Goal: Task Accomplishment & Management: Use online tool/utility

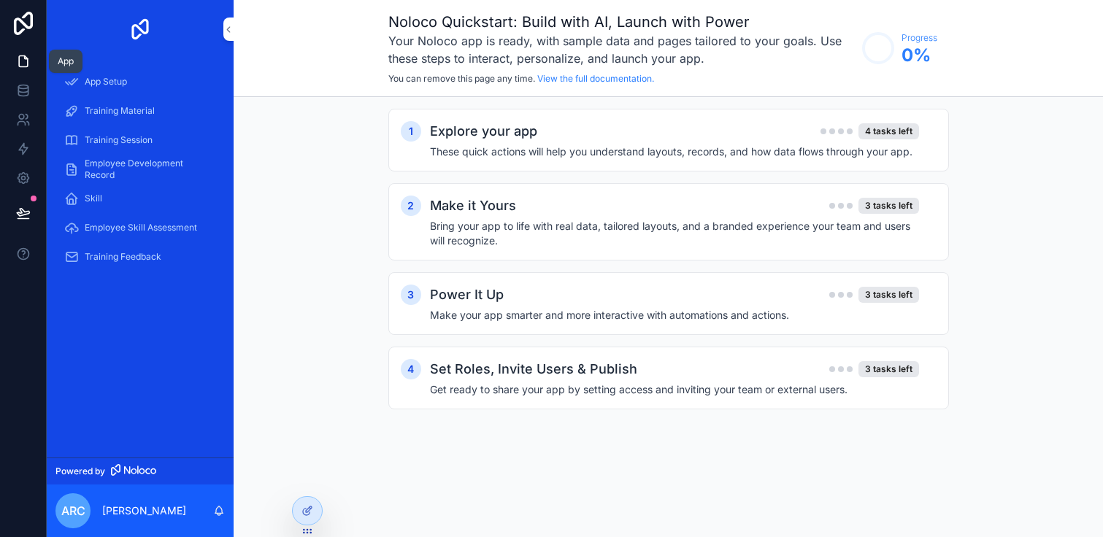
click at [18, 65] on icon at bounding box center [23, 61] width 15 height 15
click at [24, 65] on icon at bounding box center [23, 61] width 15 height 15
click at [20, 93] on icon at bounding box center [23, 90] width 15 height 15
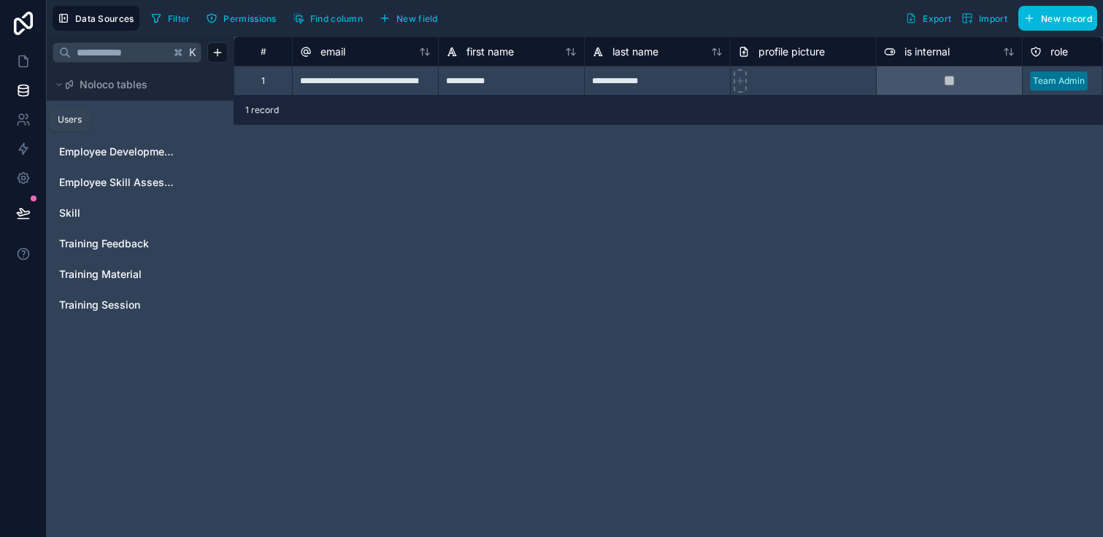
click at [25, 120] on icon at bounding box center [23, 119] width 15 height 15
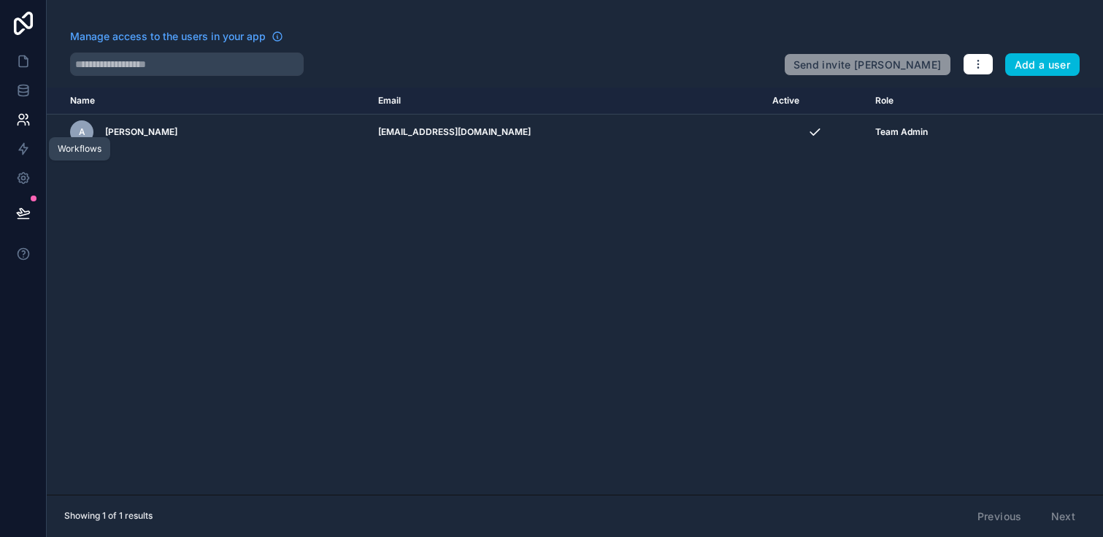
click at [25, 152] on icon at bounding box center [23, 149] width 15 height 15
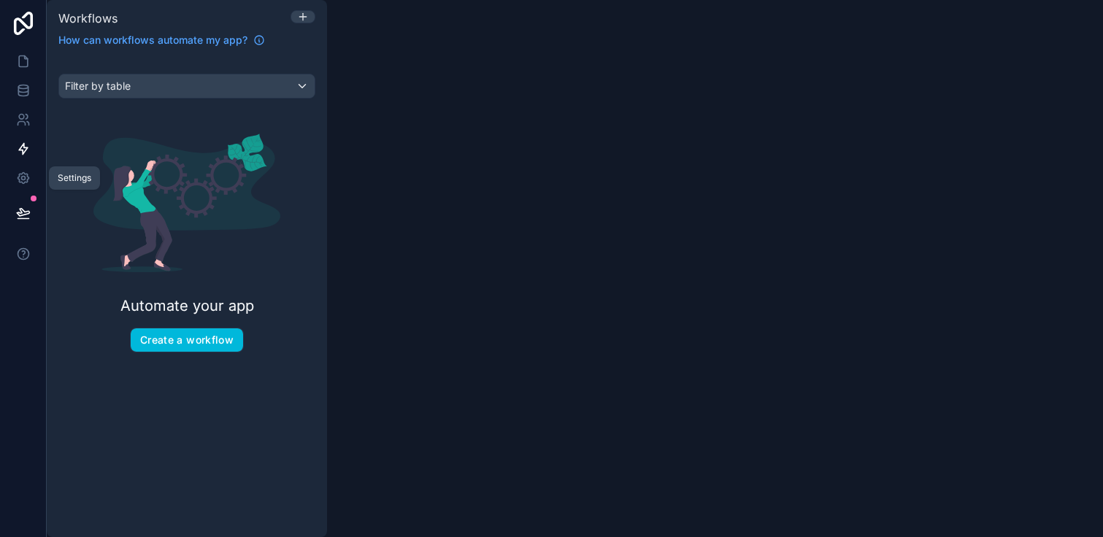
click at [26, 180] on icon at bounding box center [23, 178] width 11 height 11
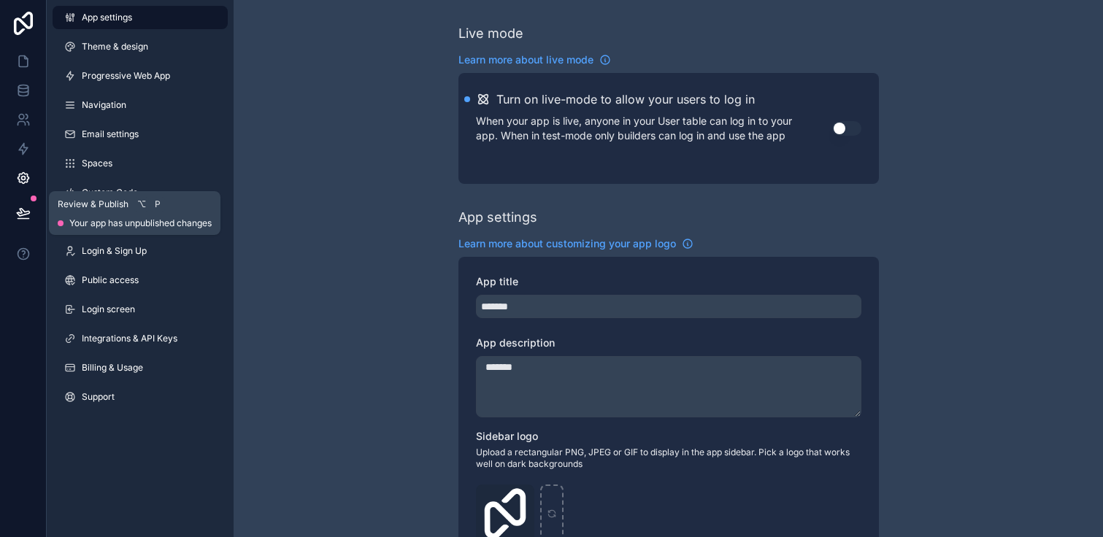
click at [24, 212] on icon at bounding box center [23, 212] width 12 height 7
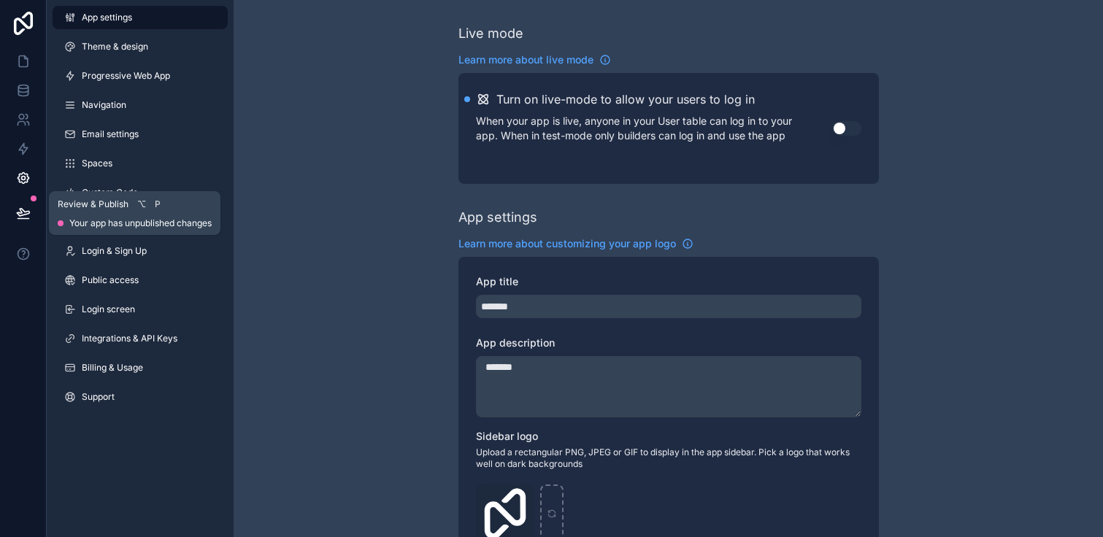
click at [22, 215] on icon at bounding box center [23, 212] width 12 height 7
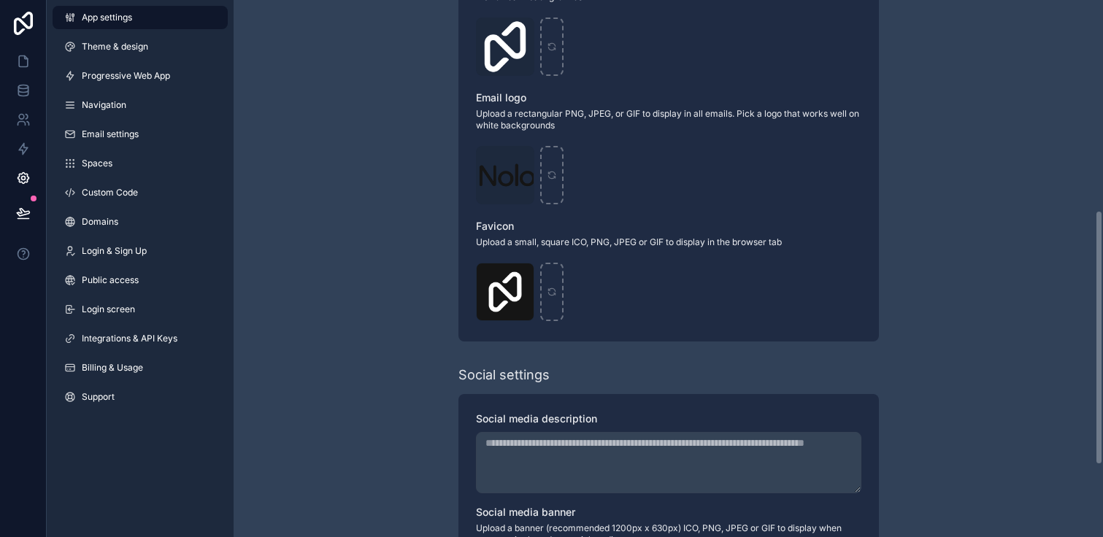
scroll to position [472, 0]
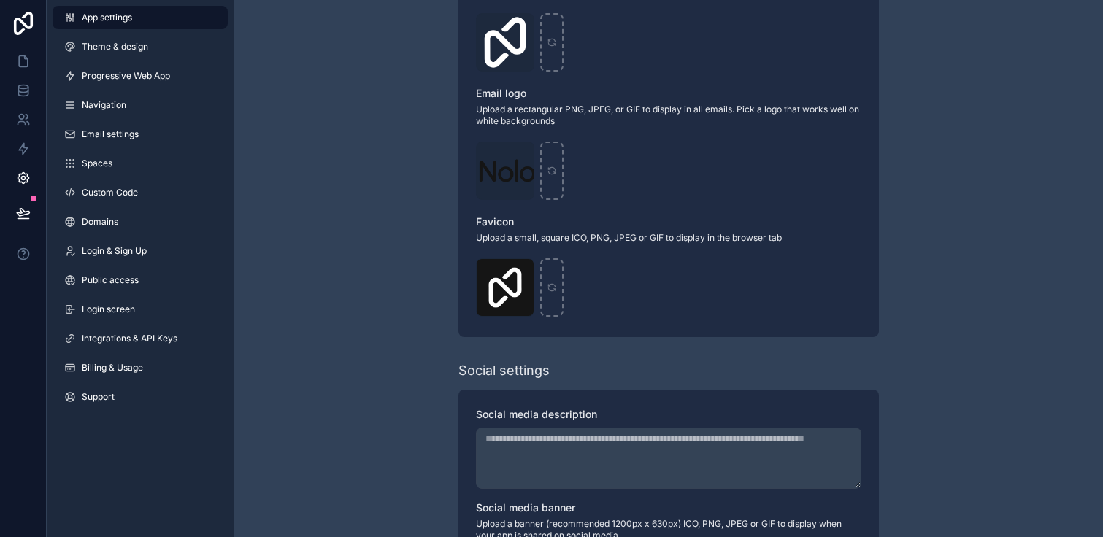
click at [156, 80] on span "Progressive Web App" at bounding box center [126, 76] width 88 height 12
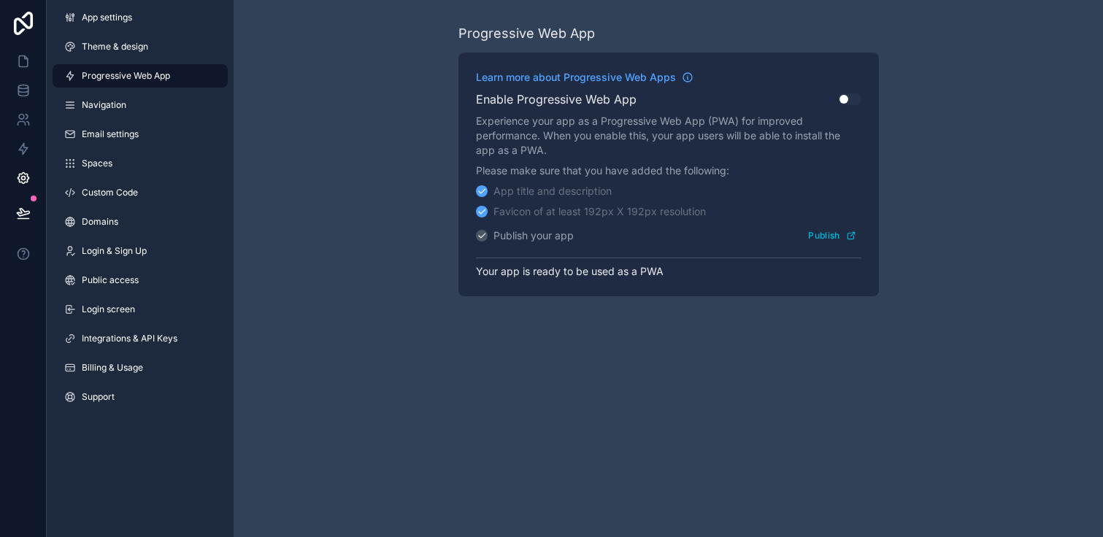
click at [131, 52] on span "Theme & design" at bounding box center [115, 47] width 66 height 12
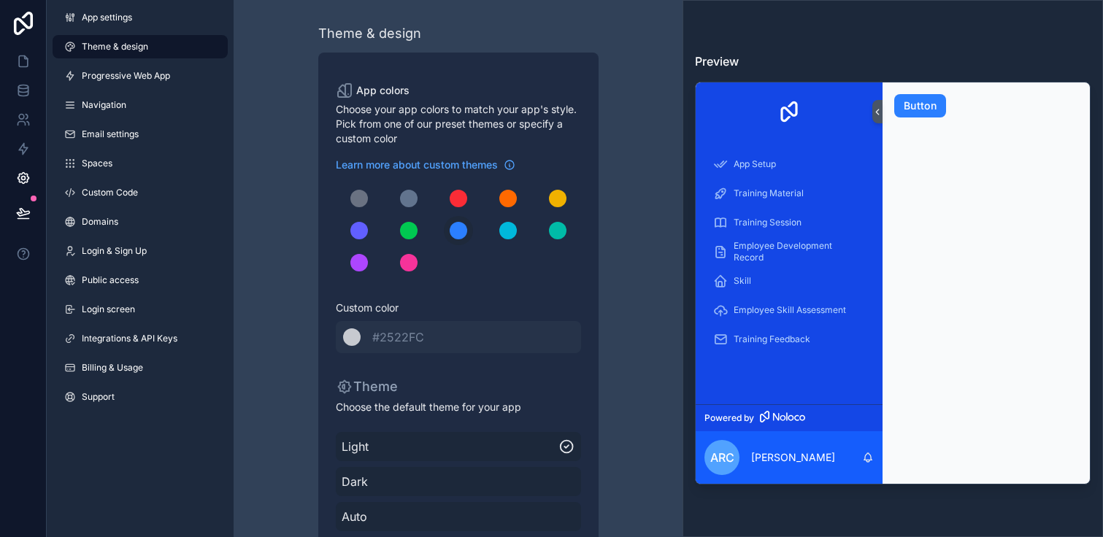
click at [127, 23] on span "App settings" at bounding box center [107, 18] width 50 height 12
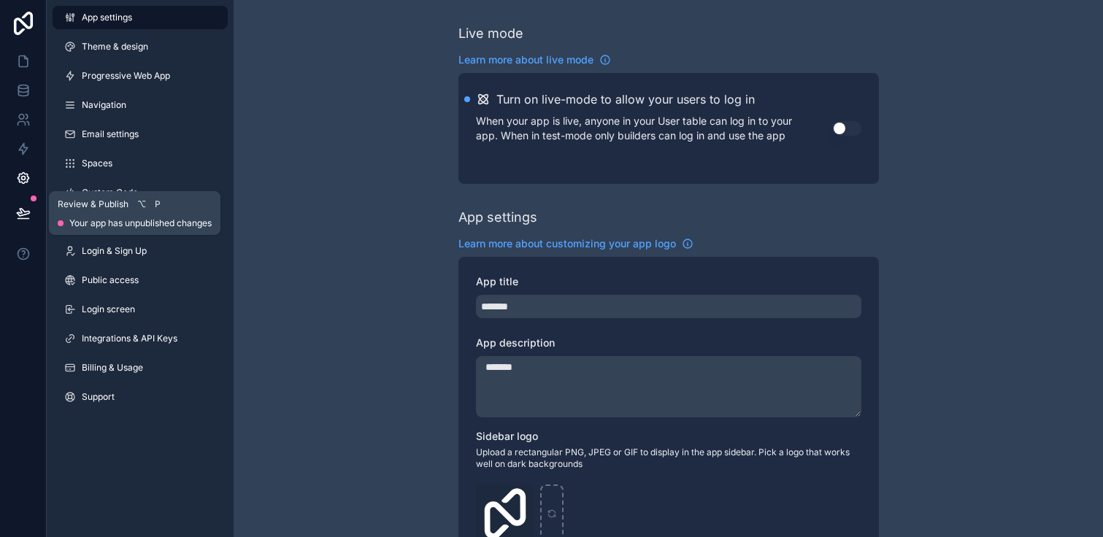
click at [24, 207] on icon at bounding box center [23, 213] width 15 height 15
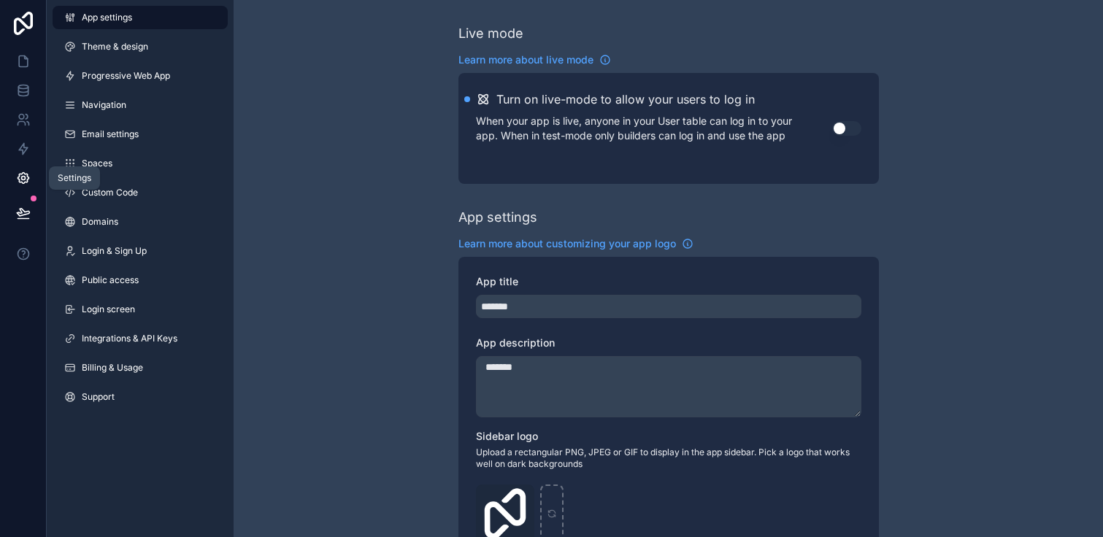
click at [20, 172] on icon at bounding box center [23, 178] width 15 height 15
click at [24, 85] on icon at bounding box center [22, 87] width 9 height 4
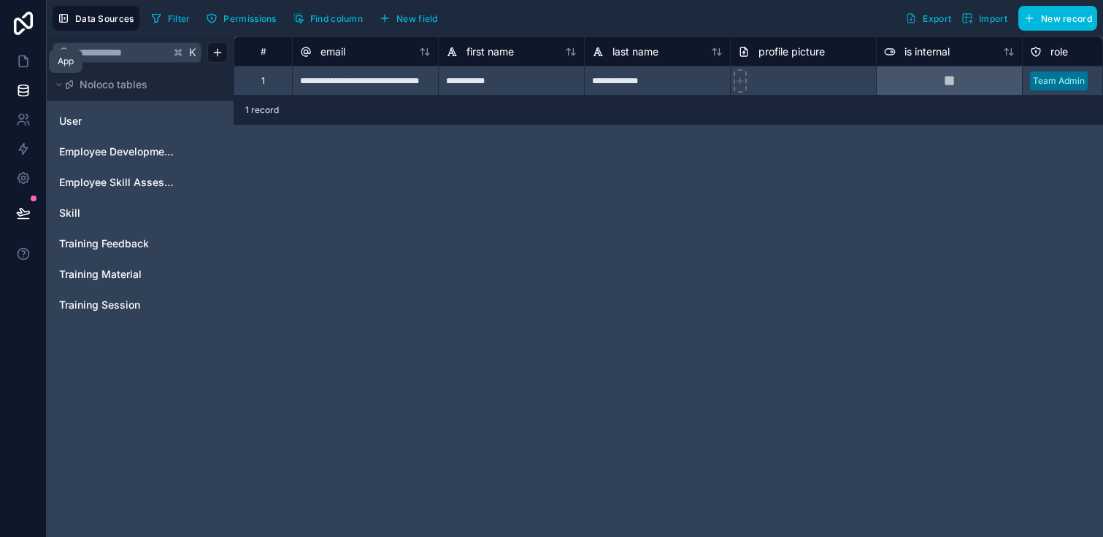
click at [23, 63] on icon at bounding box center [23, 61] width 15 height 15
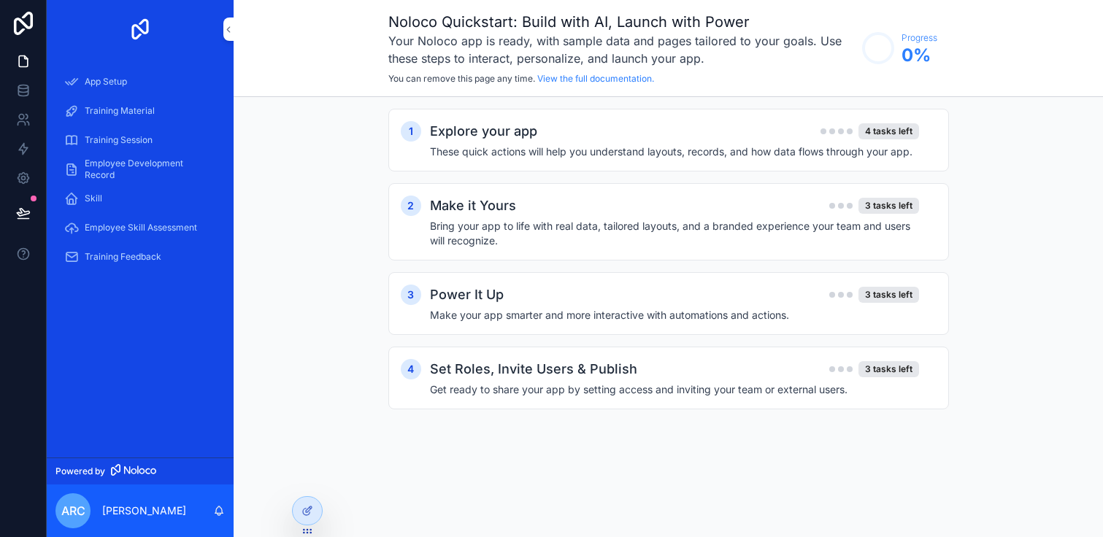
click at [662, 129] on div "Explore your app 4 tasks left" at bounding box center [674, 131] width 489 height 20
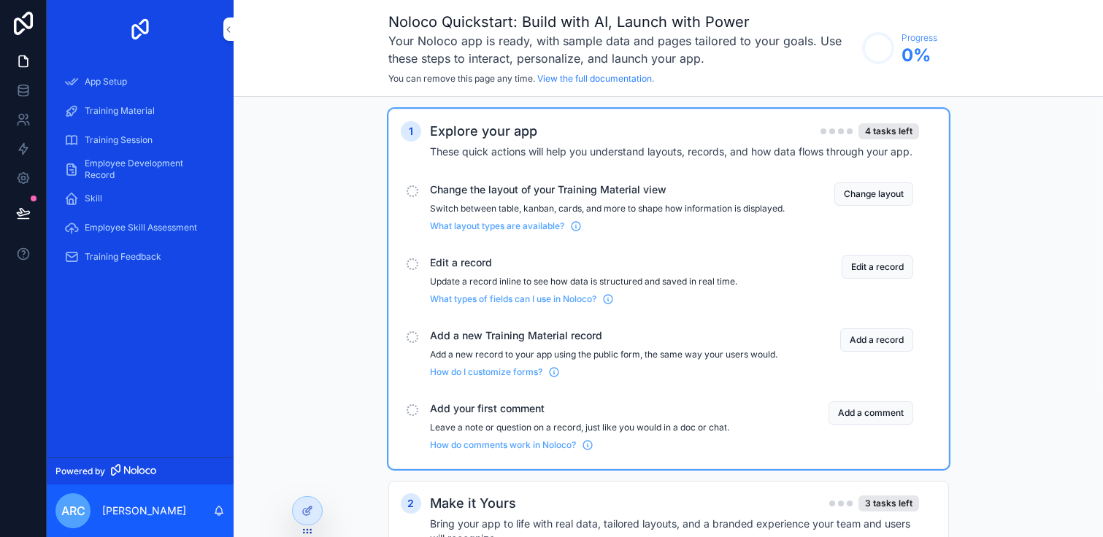
click at [369, 256] on div "1 Explore your app 4 tasks left These quick actions will help you understand la…" at bounding box center [669, 422] width 870 height 651
click at [18, 28] on icon at bounding box center [23, 23] width 29 height 23
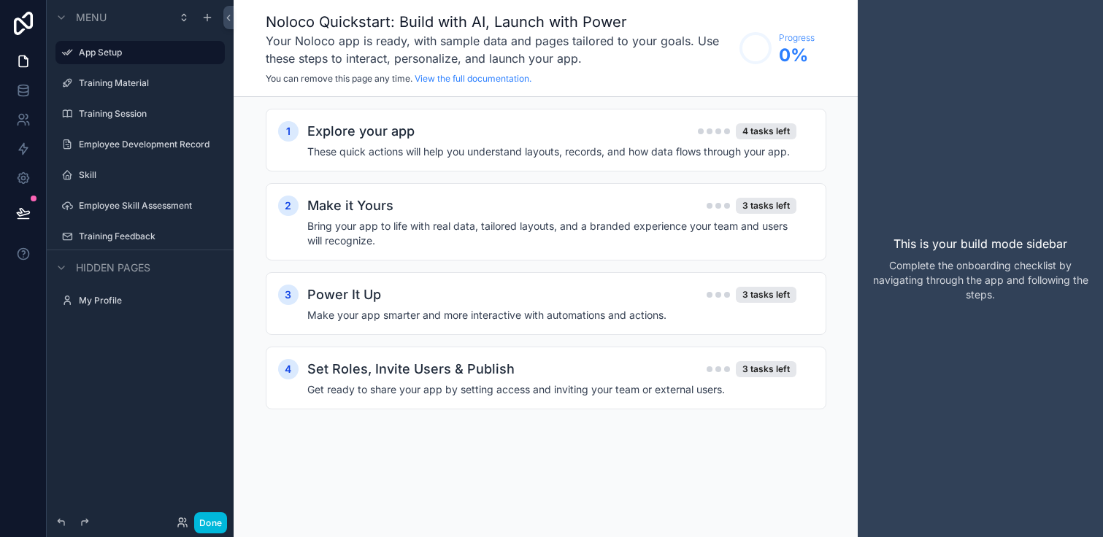
click at [17, 31] on icon at bounding box center [23, 23] width 29 height 23
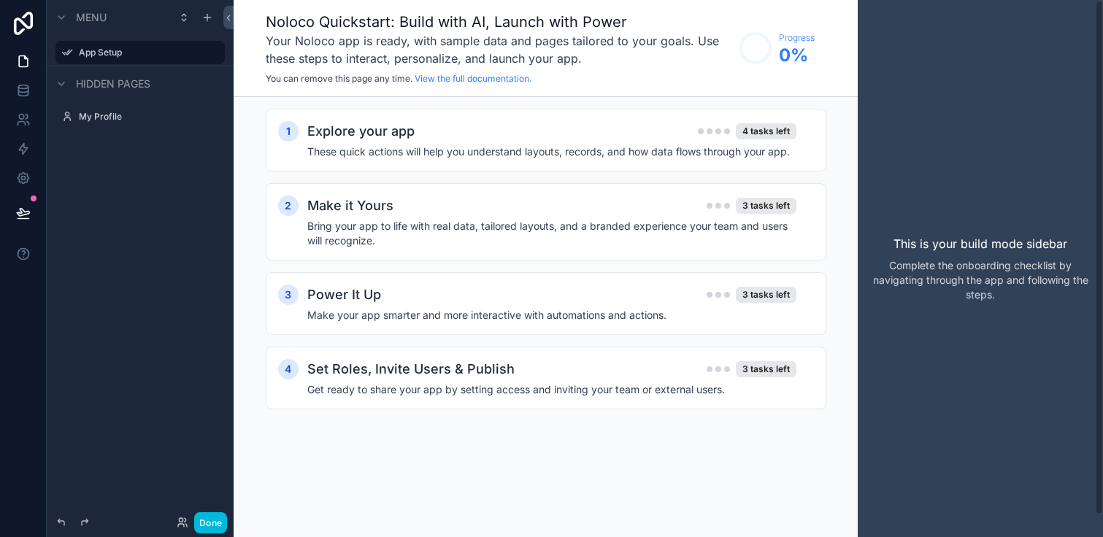
click at [903, 263] on p "Complete the onboarding checklist by navigating through the app and following t…" at bounding box center [981, 280] width 222 height 44
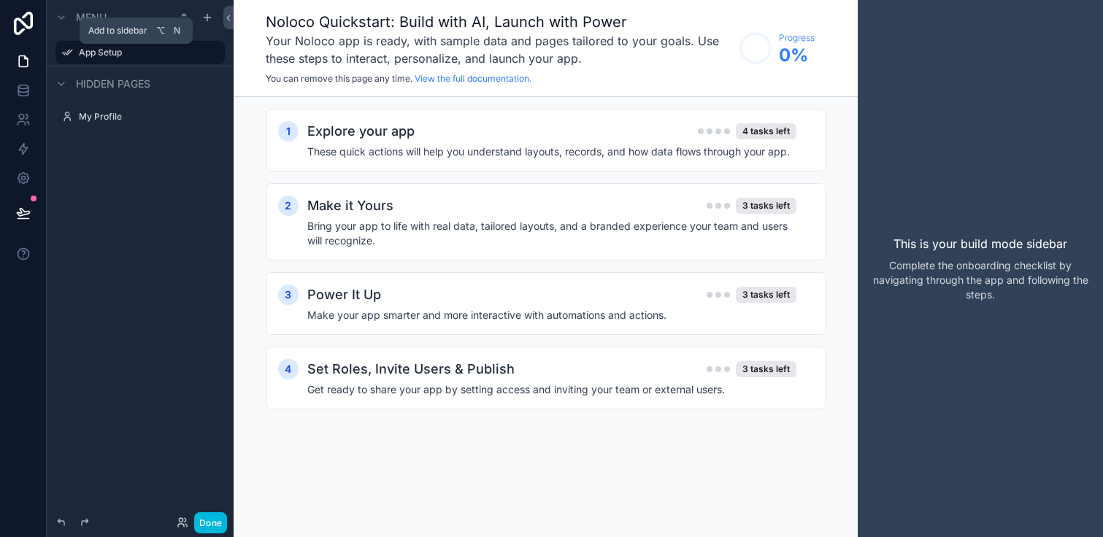
click at [205, 18] on icon "scrollable content" at bounding box center [207, 18] width 7 height 0
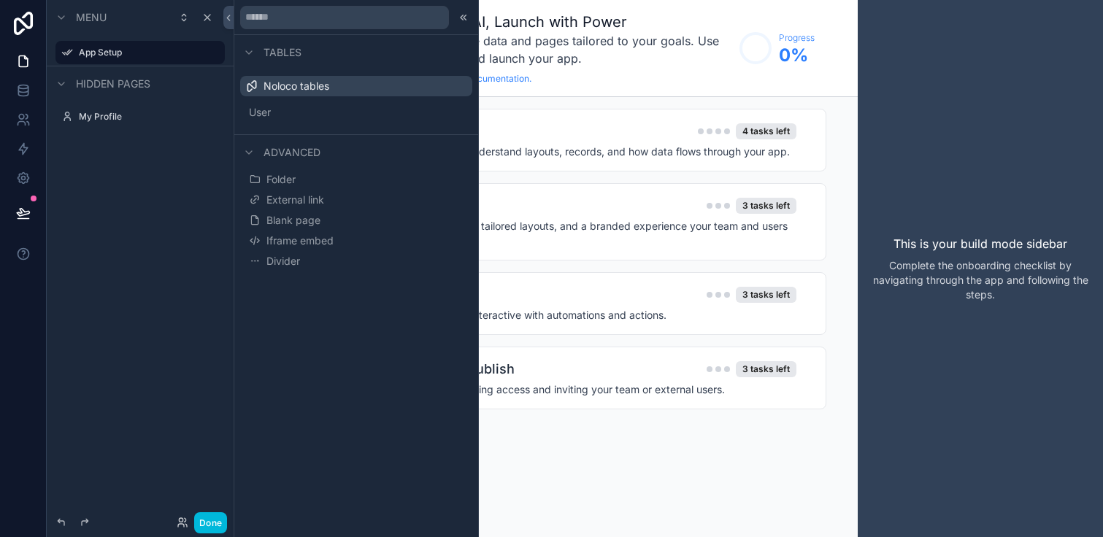
click at [336, 216] on button "Blank page" at bounding box center [356, 220] width 220 height 20
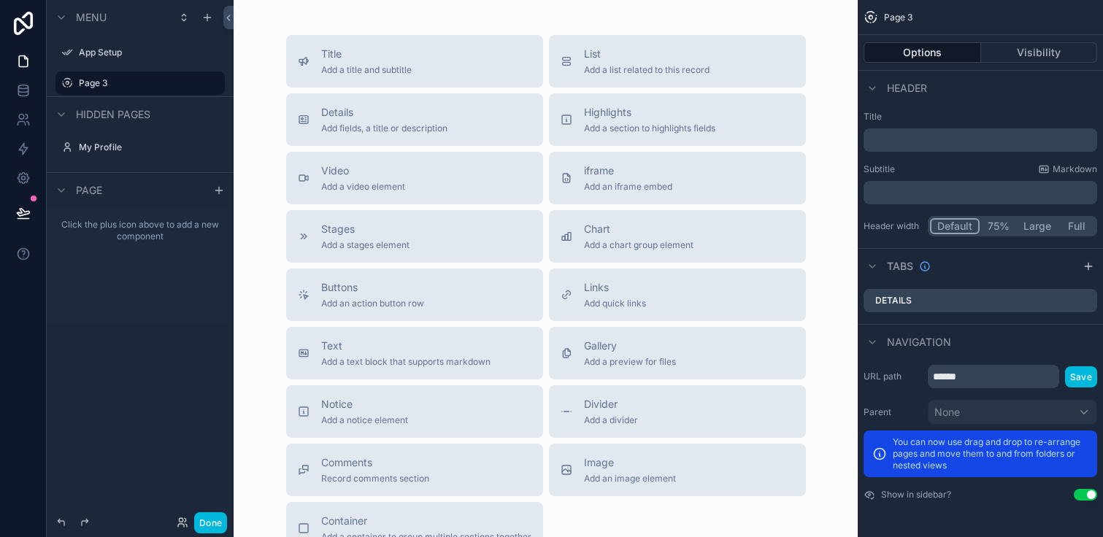
click at [383, 73] on span "Add a title and subtitle" at bounding box center [366, 70] width 91 height 12
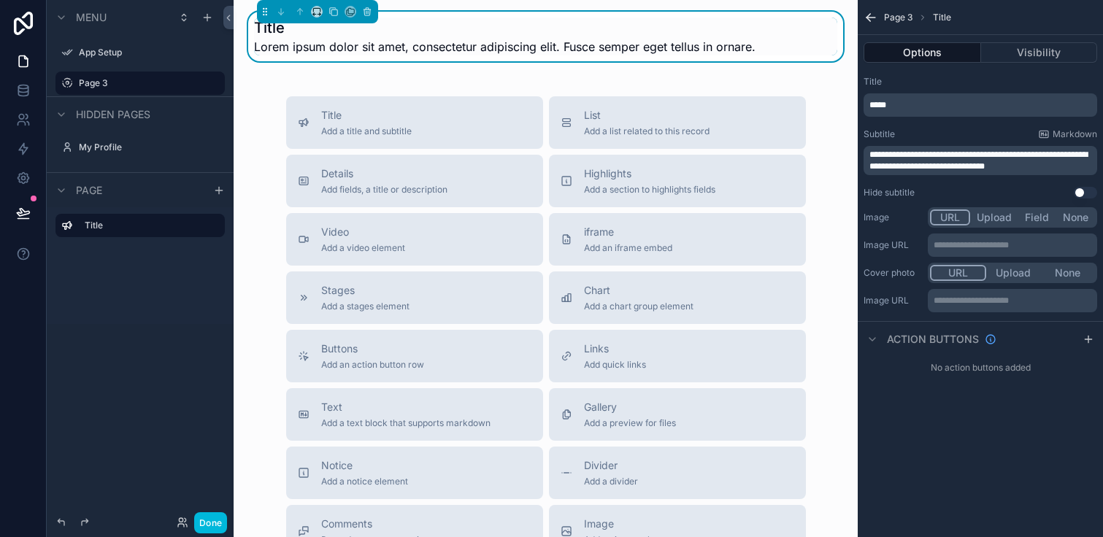
click at [407, 74] on div "Title Lorem ipsum dolor sit amet, consectetur adipiscing elit. Fusce semper ege…" at bounding box center [546, 366] width 624 height 733
click at [393, 47] on span "Lorem ipsum dolor sit amet, consectetur adipiscing elit. Fusce semper eget tell…" at bounding box center [505, 47] width 502 height 18
click at [476, 84] on div "Title Lorem ipsum dolor sit amet, consectetur adipiscing elit. Fusce semper ege…" at bounding box center [546, 366] width 624 height 733
click at [488, 88] on div "Title Lorem ipsum dolor sit amet, consectetur adipiscing elit. Fusce semper ege…" at bounding box center [546, 366] width 624 height 733
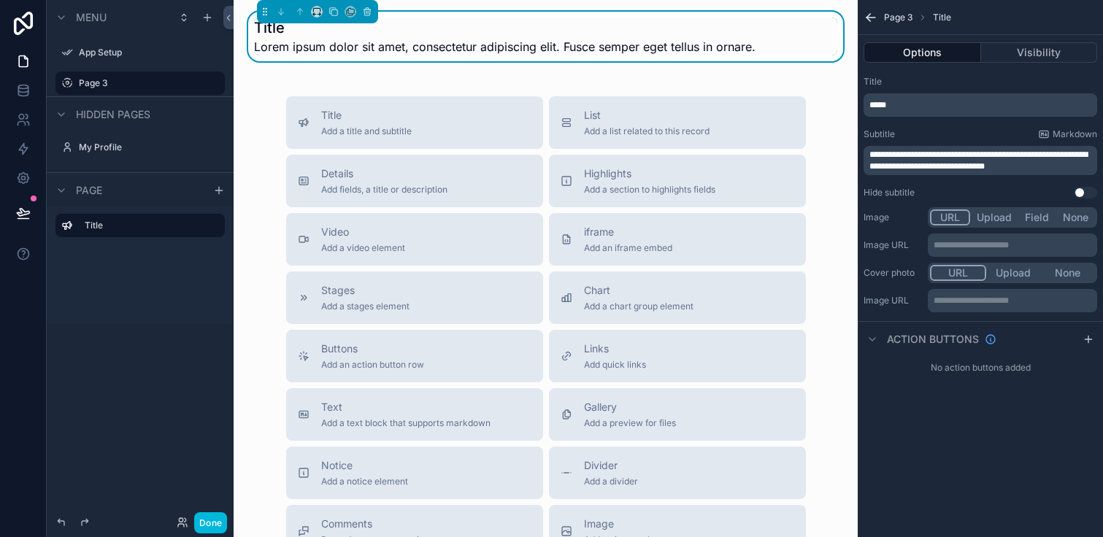
click at [499, 44] on span "Lorem ipsum dolor sit amet, consectetur adipiscing elit. Fusce semper eget tell…" at bounding box center [505, 47] width 502 height 18
click at [509, 82] on div "Title Lorem ipsum dolor sit amet, consectetur adipiscing elit. Fusce semper ege…" at bounding box center [546, 366] width 624 height 733
click at [586, 234] on span "iframe" at bounding box center [628, 232] width 88 height 15
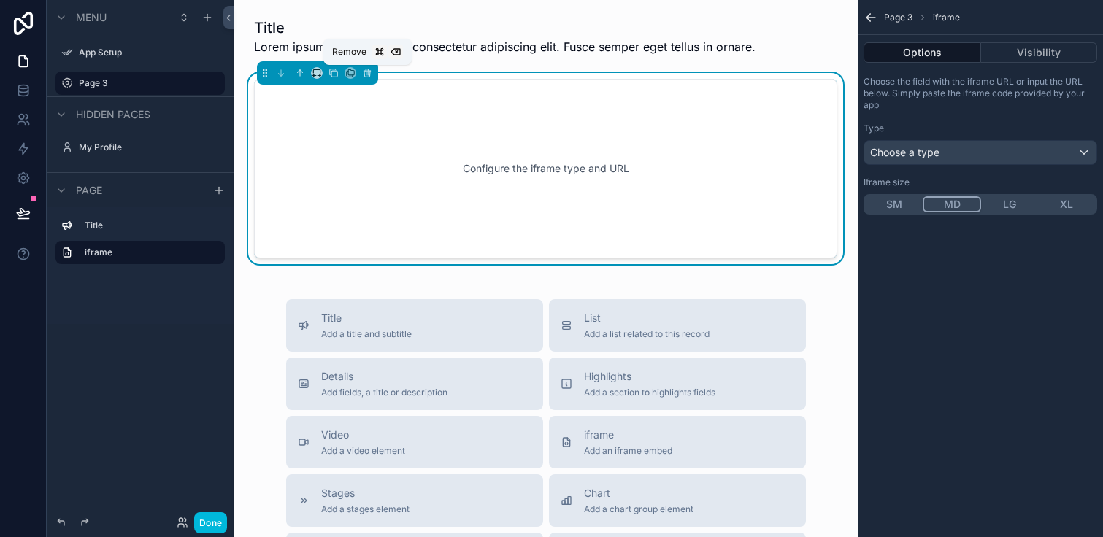
click at [369, 73] on icon "scrollable content" at bounding box center [367, 73] width 10 height 10
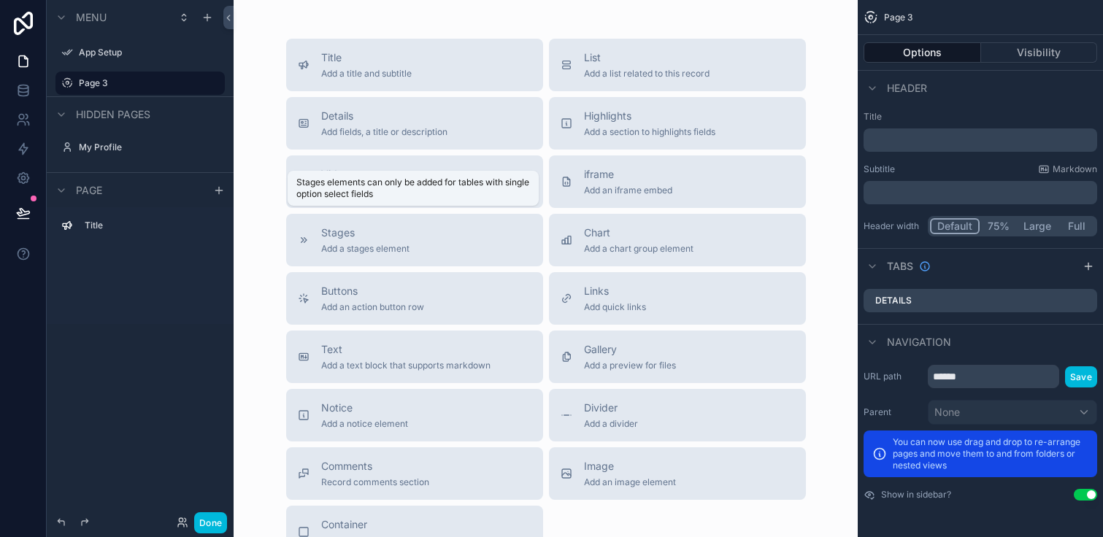
scroll to position [82, 0]
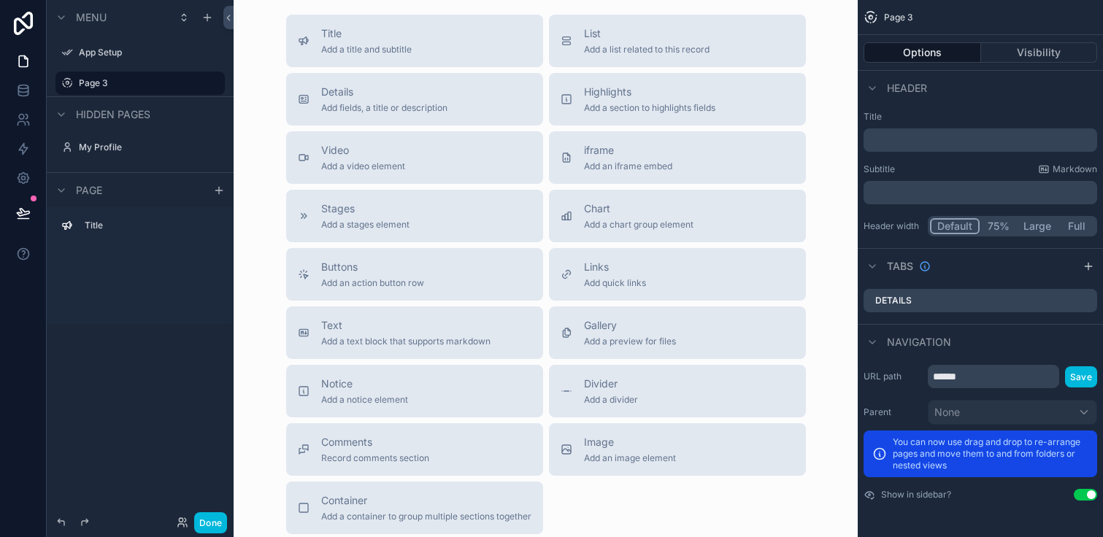
click at [432, 277] on div "Buttons Add an action button row" at bounding box center [415, 274] width 234 height 29
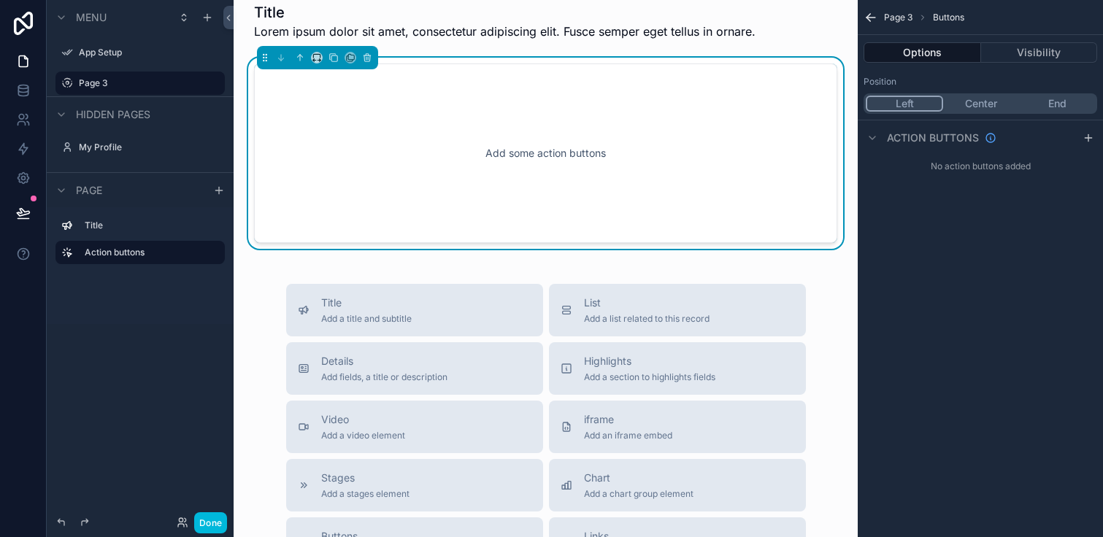
scroll to position [0, 0]
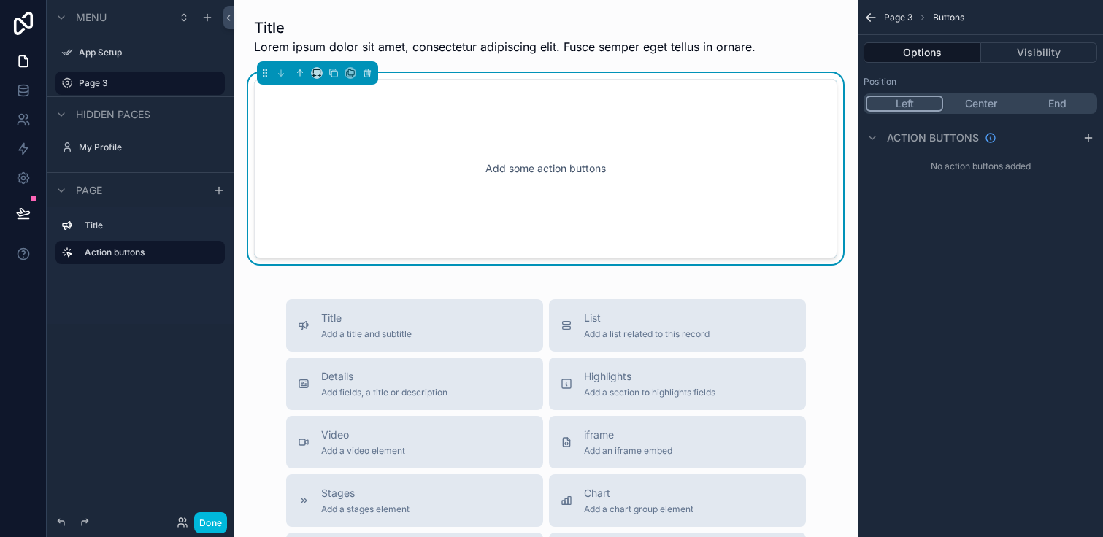
click at [478, 183] on div "Add some action buttons" at bounding box center [545, 168] width 535 height 131
click at [504, 166] on div "Add some action buttons" at bounding box center [545, 168] width 535 height 131
click at [529, 154] on div "Add some action buttons" at bounding box center [545, 168] width 535 height 131
click at [541, 169] on div "Add some action buttons" at bounding box center [545, 168] width 535 height 131
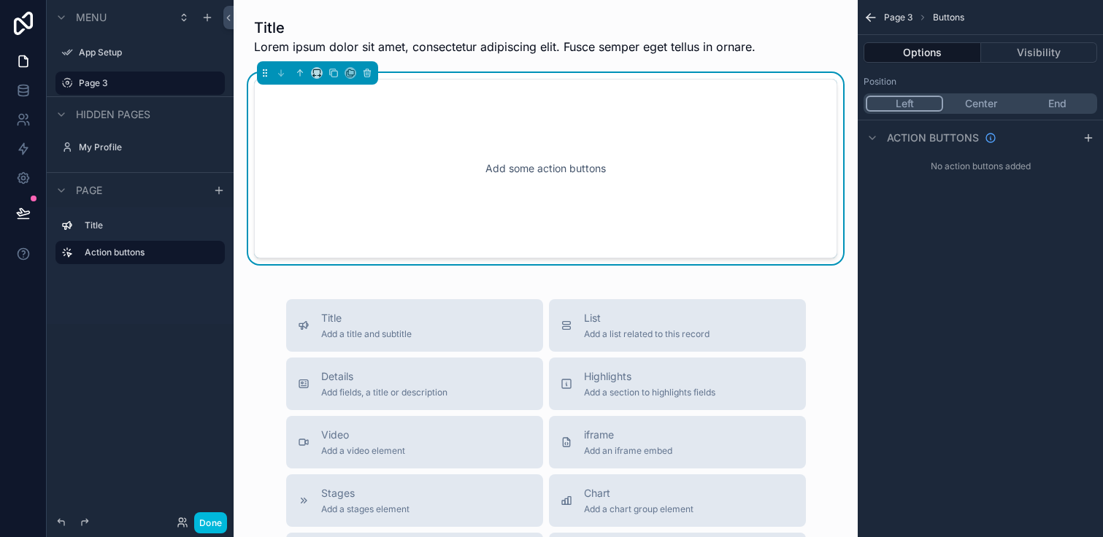
click at [495, 175] on div "Add some action buttons" at bounding box center [545, 168] width 535 height 131
click at [432, 144] on div "Add some action buttons" at bounding box center [545, 168] width 535 height 131
click at [316, 76] on icon "scrollable content" at bounding box center [314, 76] width 3 height 0
click at [348, 135] on div "25%" at bounding box center [345, 128] width 45 height 18
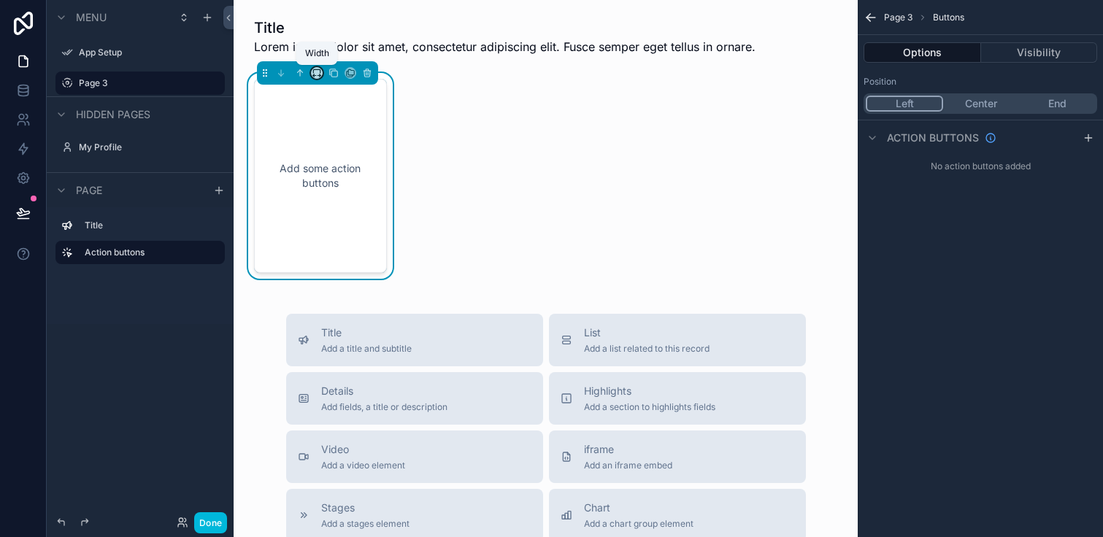
click at [318, 72] on icon "scrollable content" at bounding box center [317, 73] width 10 height 10
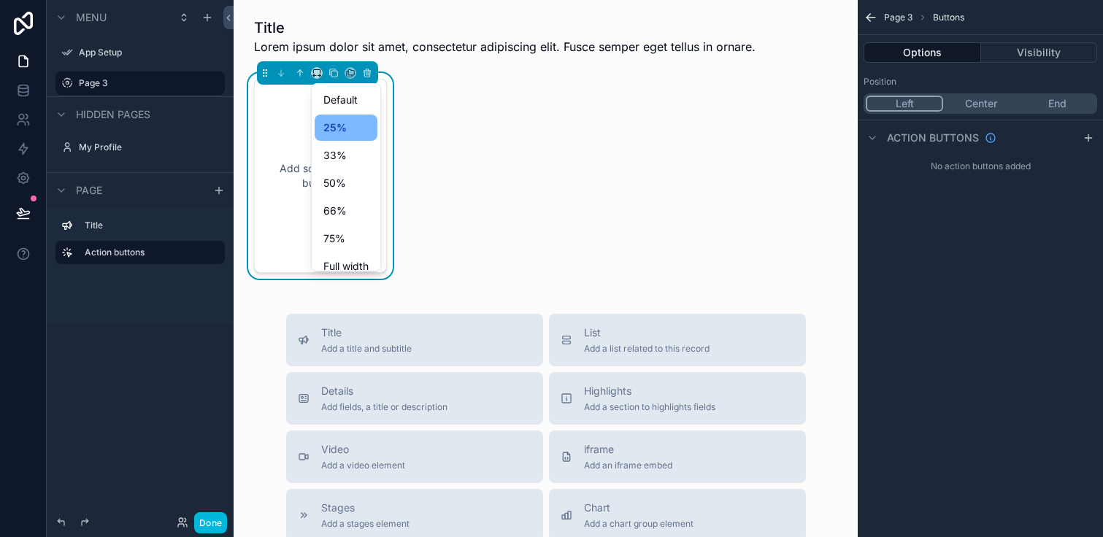
click at [343, 151] on span "33%" at bounding box center [334, 156] width 23 height 18
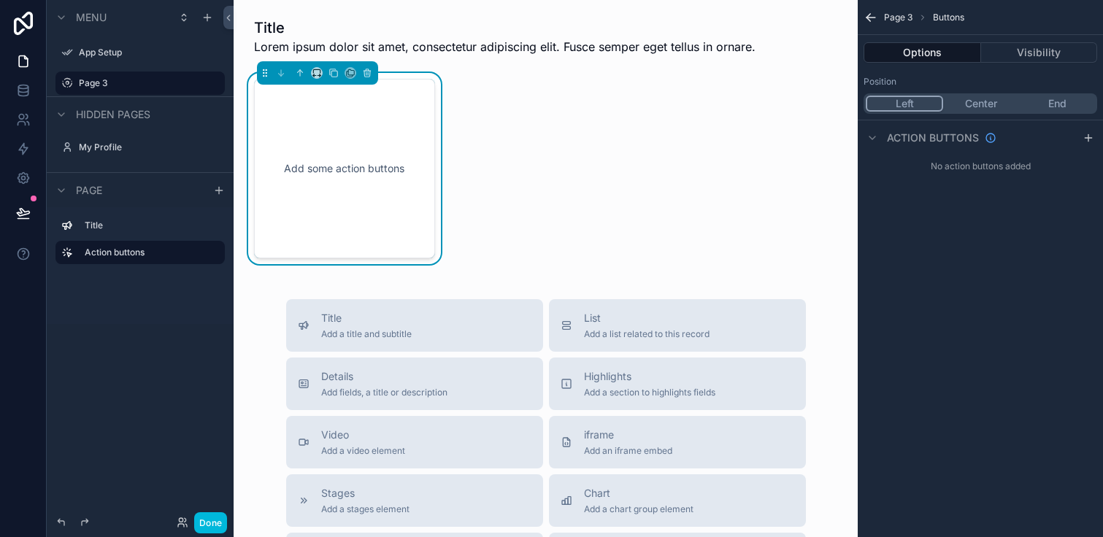
click at [385, 249] on div "Add some action buttons" at bounding box center [344, 169] width 181 height 180
click at [318, 74] on icon "scrollable content" at bounding box center [317, 73] width 10 height 10
click at [339, 126] on span "25%" at bounding box center [334, 128] width 23 height 18
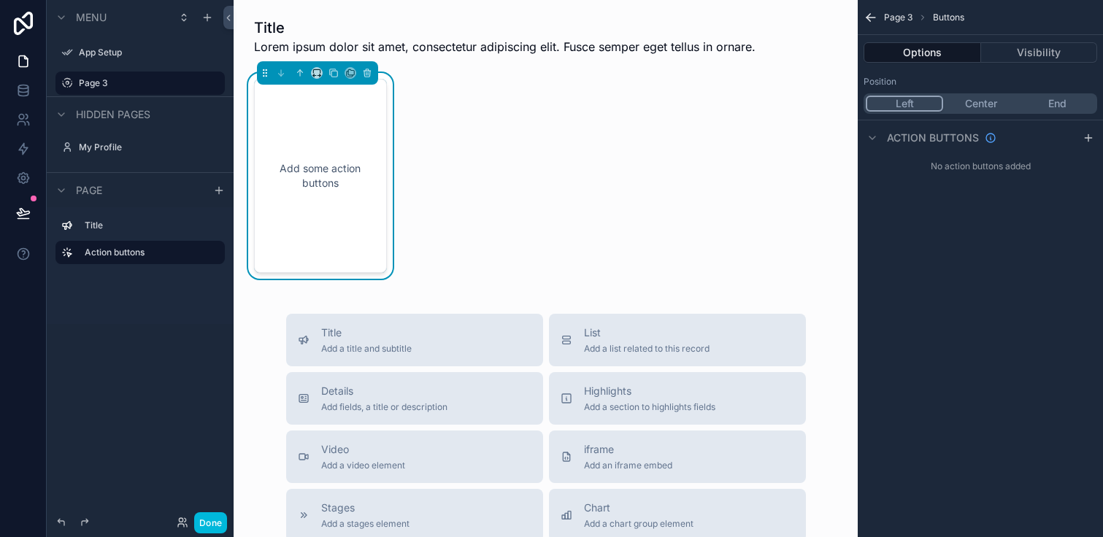
drag, startPoint x: 386, startPoint y: 273, endPoint x: 345, endPoint y: 223, distance: 64.9
click at [345, 223] on div "Add some action buttons" at bounding box center [320, 176] width 150 height 206
click at [876, 137] on icon "scrollable content" at bounding box center [873, 138] width 12 height 12
click at [548, 36] on div "scrollable content" at bounding box center [545, 37] width 601 height 50
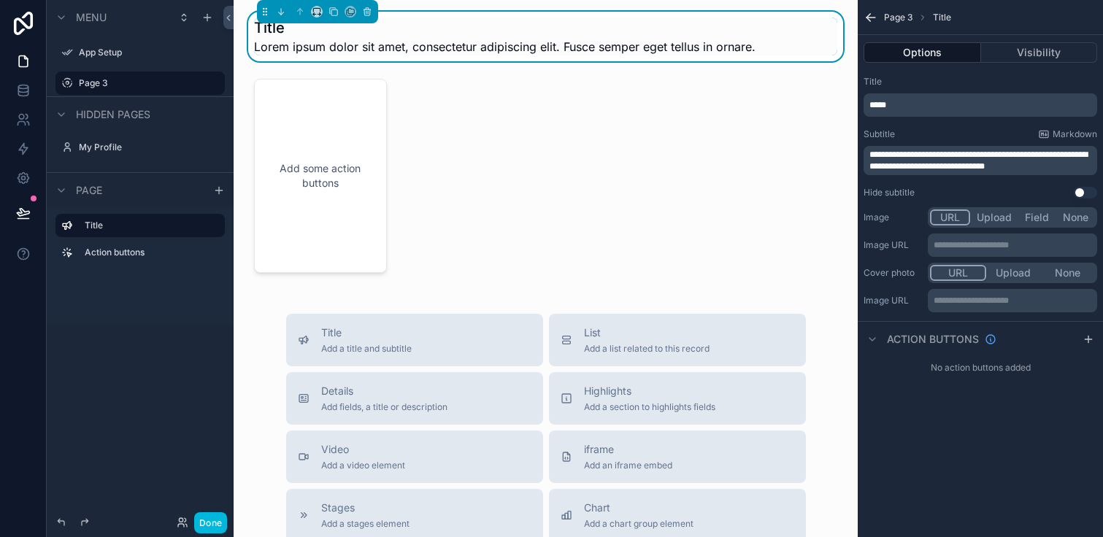
click at [562, 45] on span "Lorem ipsum dolor sit amet, consectetur adipiscing elit. Fusce semper eget tell…" at bounding box center [505, 47] width 502 height 18
click at [542, 161] on div "Title Lorem ipsum dolor sit amet, consectetur adipiscing elit. Fusce semper ege…" at bounding box center [546, 475] width 624 height 951
